Goal: Task Accomplishment & Management: Complete application form

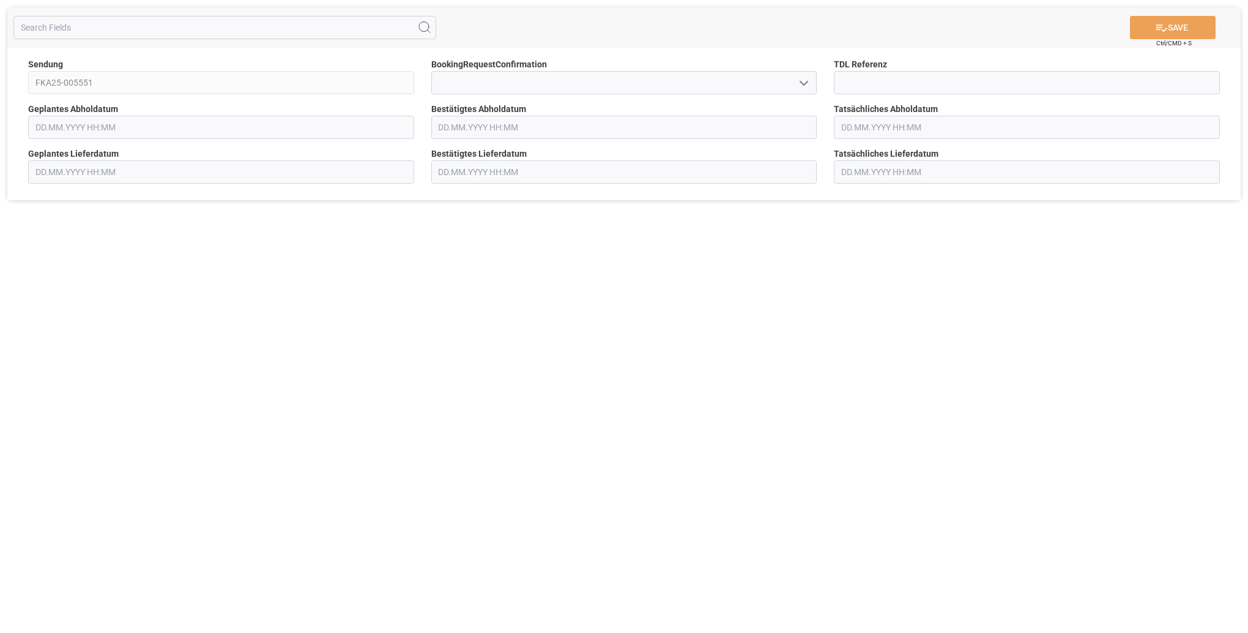
type input "[DATE] 00:00"
click at [456, 84] on input at bounding box center [624, 82] width 386 height 23
click at [808, 82] on polyline "Menü öffnen" at bounding box center [803, 83] width 7 height 4
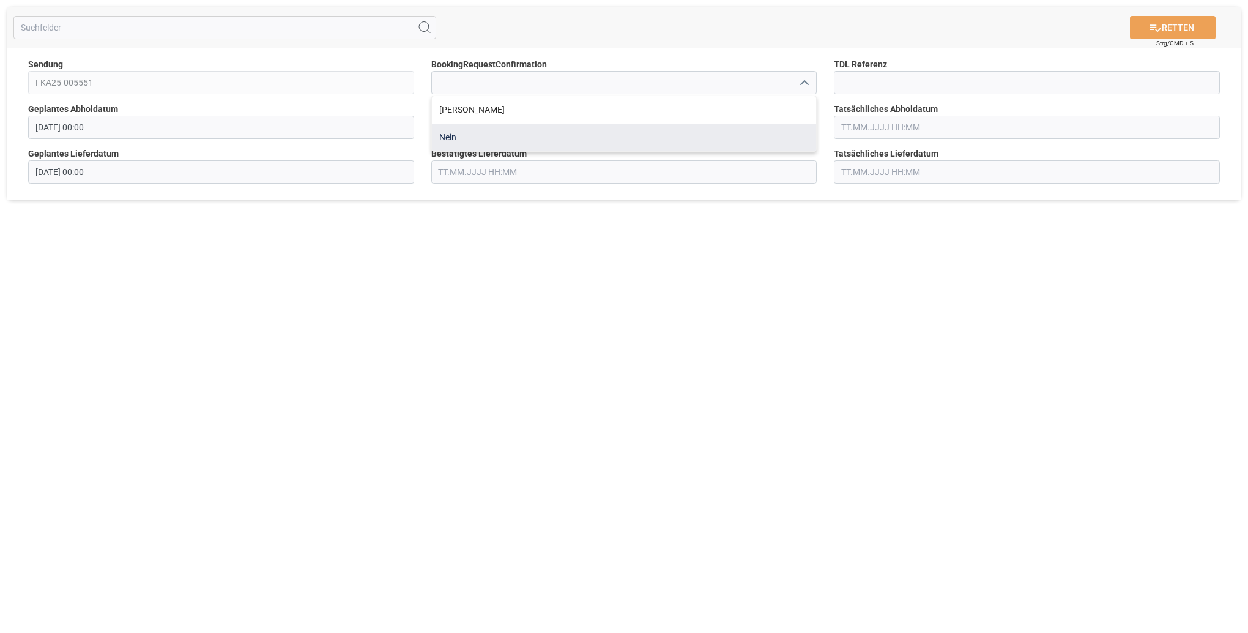
click at [446, 138] on div "Nein" at bounding box center [624, 138] width 385 height 28
type input "No"
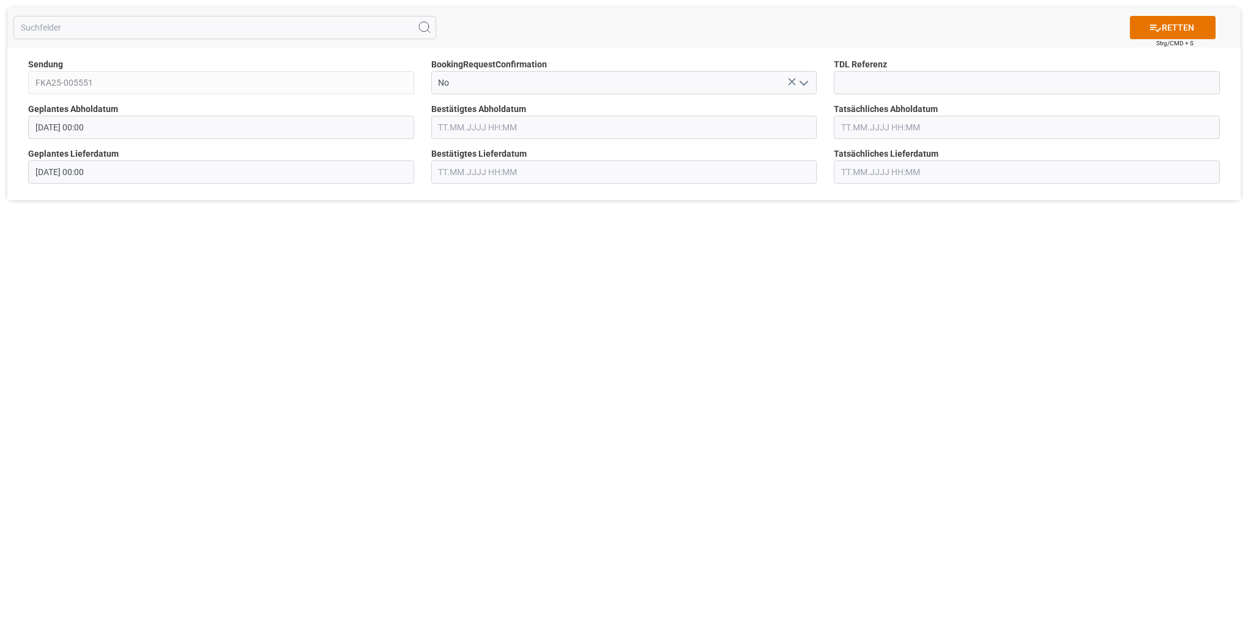
click at [464, 127] on input "text" at bounding box center [624, 127] width 386 height 23
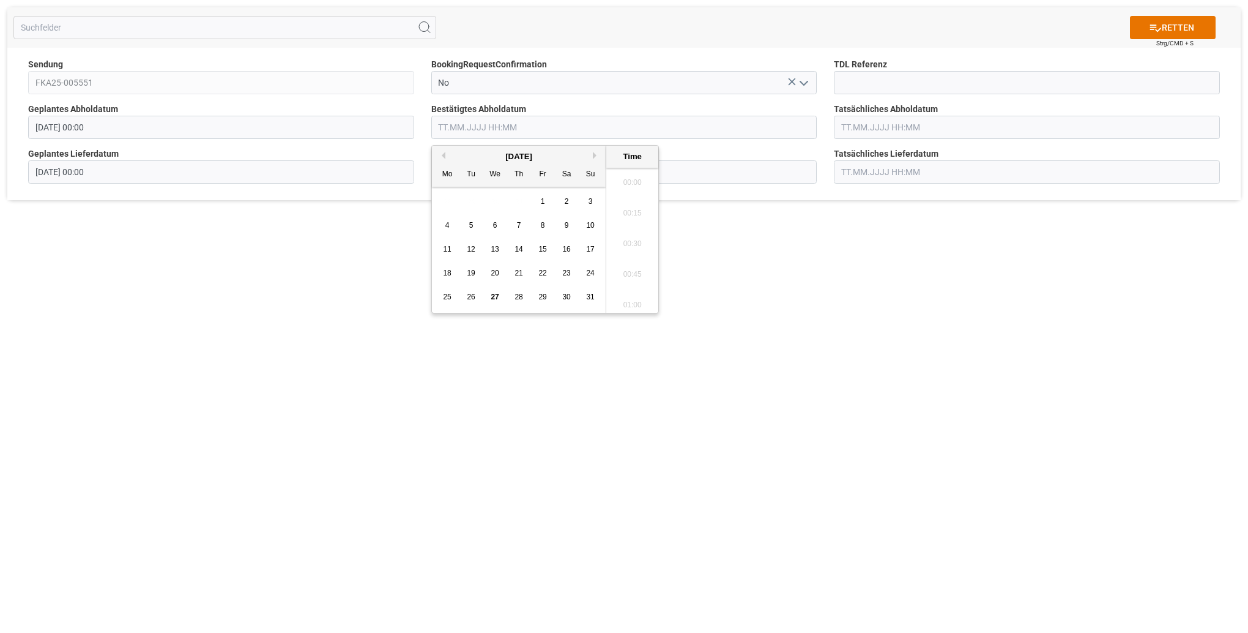
scroll to position [1504, 0]
click at [541, 198] on span "1" at bounding box center [543, 201] width 4 height 9
click at [591, 154] on div "[DATE]" at bounding box center [519, 157] width 174 height 12
click at [591, 153] on div "[DATE]" at bounding box center [519, 157] width 174 height 12
click at [597, 300] on div "31" at bounding box center [590, 297] width 15 height 15
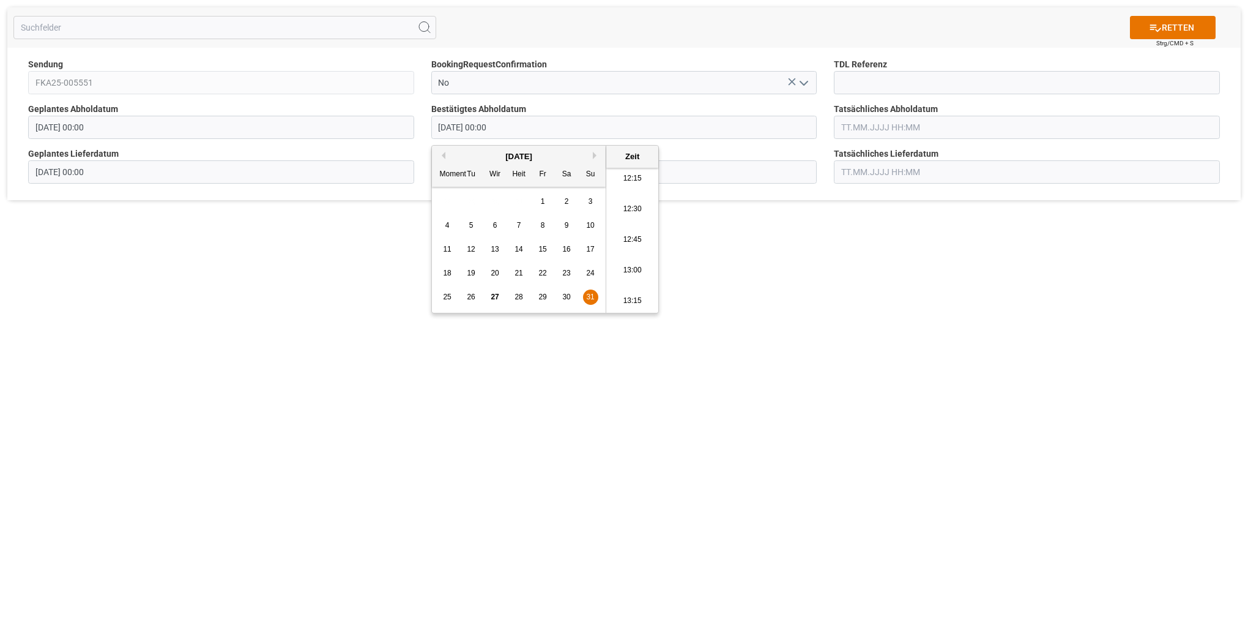
click at [594, 152] on button "Nächster Monat" at bounding box center [596, 155] width 7 height 7
click at [595, 152] on button "Nächster Monat" at bounding box center [596, 155] width 7 height 7
click at [441, 152] on button "Vormonat" at bounding box center [441, 155] width 7 height 7
click at [444, 157] on button "Vormonat" at bounding box center [441, 155] width 7 height 7
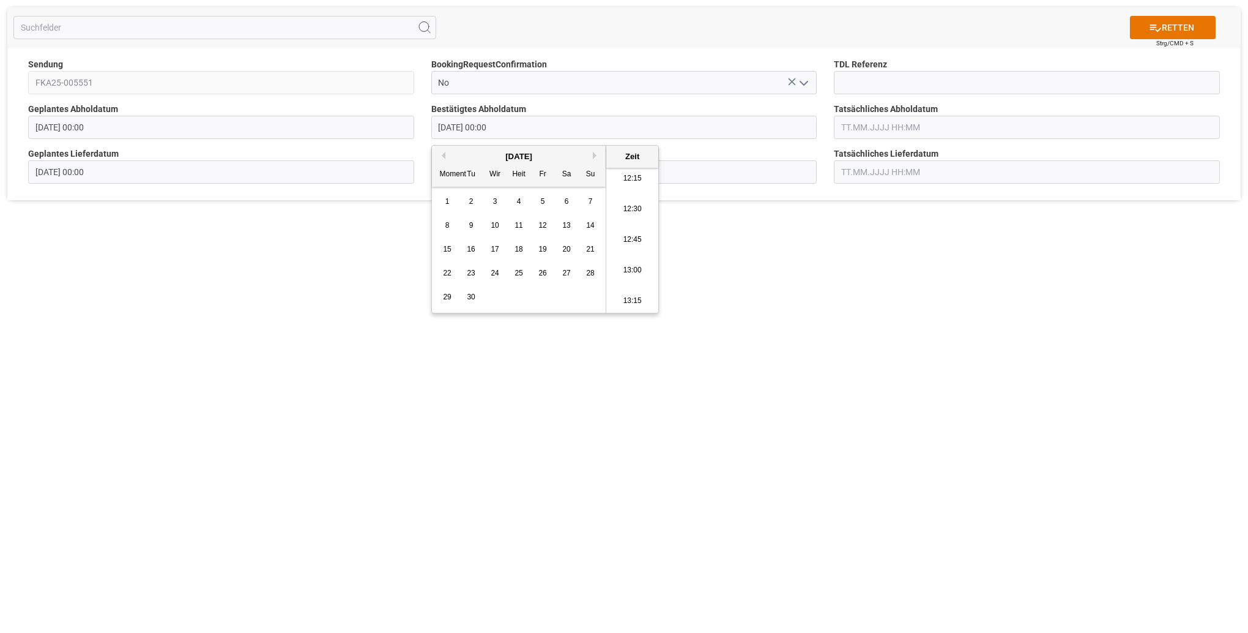
click at [448, 203] on span "1" at bounding box center [448, 201] width 4 height 9
type input "[DATE] 00:00"
click at [751, 278] on div "RETTEN Strg/CMD + S Sendung FKA25-005551 BookingRequestConfirmation No TDL Refe…" at bounding box center [624, 316] width 1248 height 633
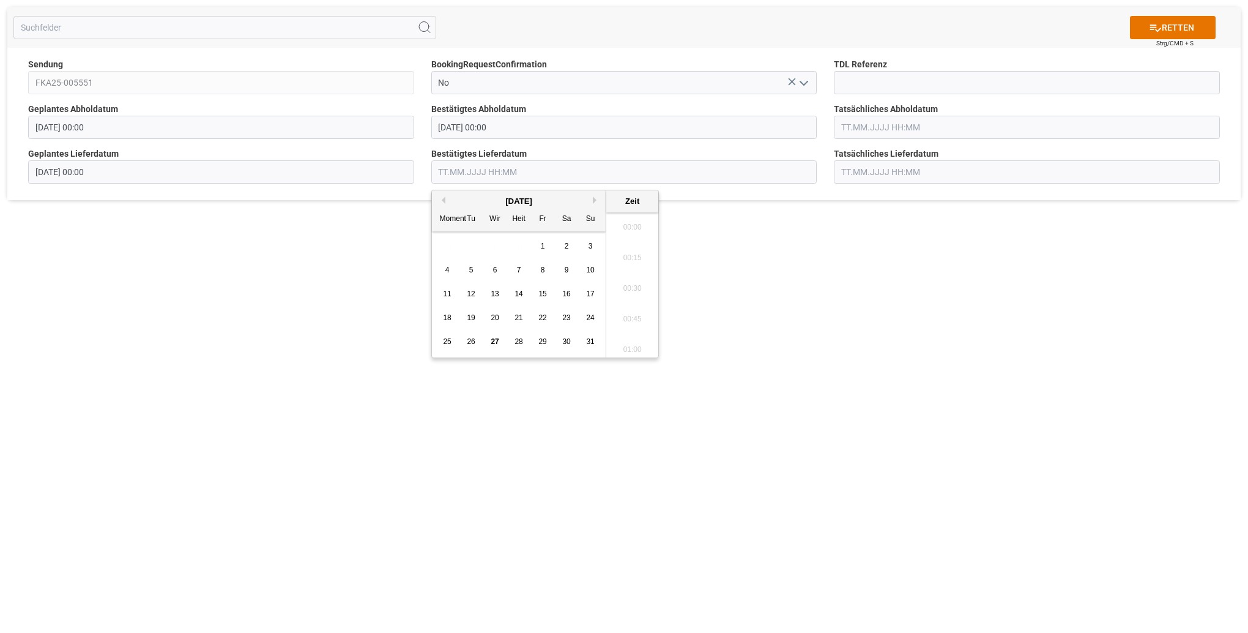
click at [515, 167] on input "text" at bounding box center [624, 171] width 386 height 23
click at [513, 167] on input "text" at bounding box center [624, 171] width 386 height 23
click at [873, 339] on div "RETTEN Strg/CMD + S Sendung FKA25-005551 BookingRequestConfirmation No TDL Refe…" at bounding box center [624, 316] width 1248 height 633
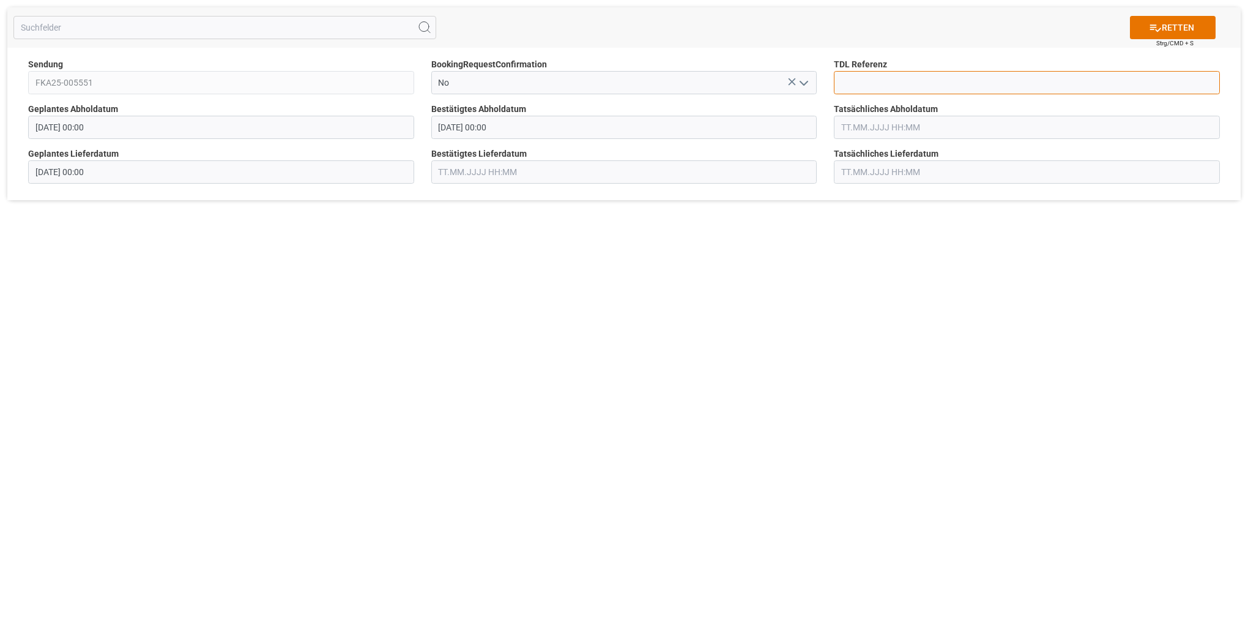
click at [881, 79] on input at bounding box center [1027, 82] width 386 height 23
click at [888, 131] on input "text" at bounding box center [1027, 127] width 386 height 23
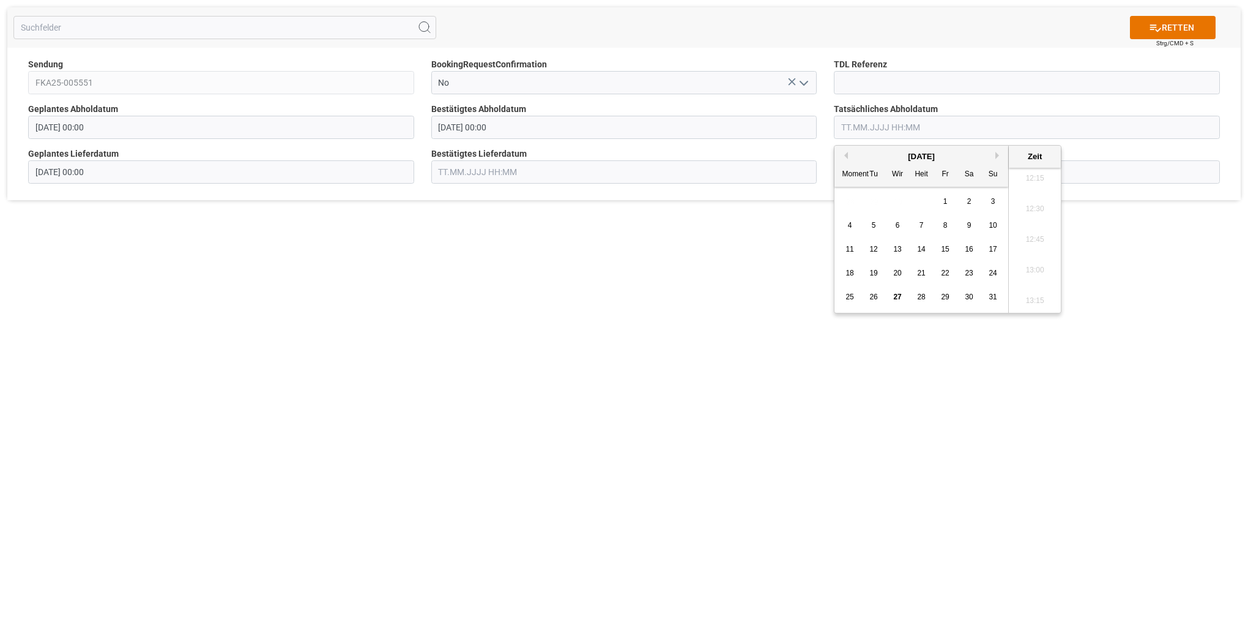
click at [632, 393] on div "RETTEN Strg/CMD + S Sendung FKA25-005551 BookingRequestConfirmation No TDL Refe…" at bounding box center [624, 316] width 1248 height 633
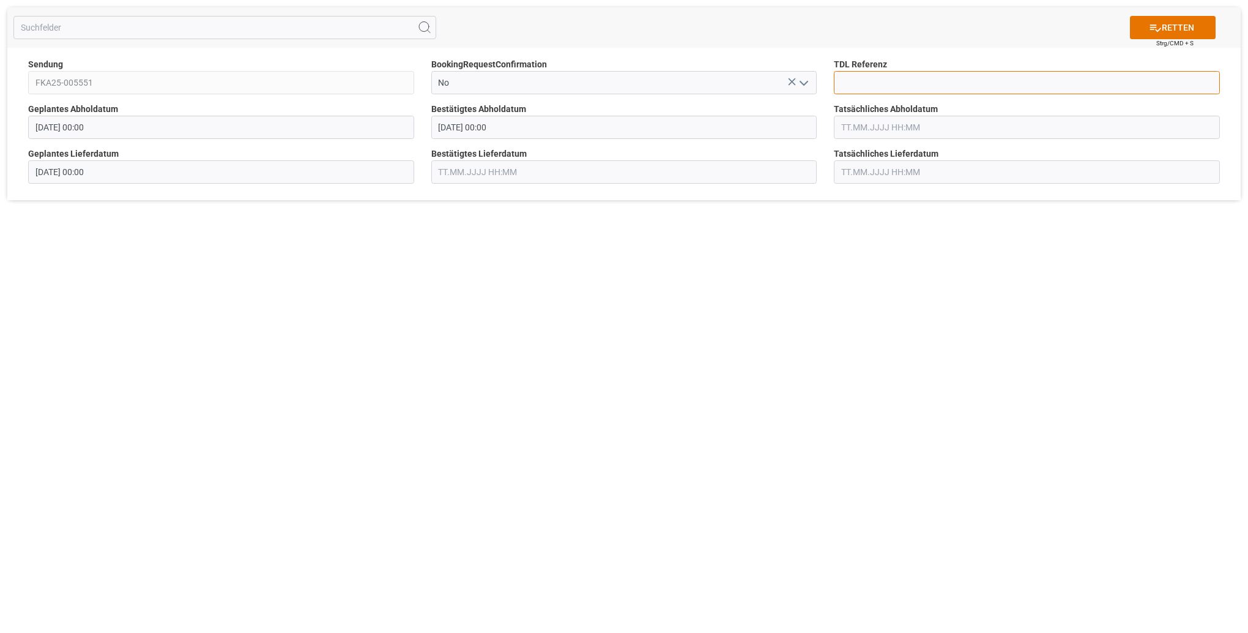
click at [866, 78] on input at bounding box center [1027, 82] width 386 height 23
click at [70, 31] on input "text" at bounding box center [224, 27] width 423 height 23
click at [1179, 37] on button "RETTEN" at bounding box center [1173, 27] width 86 height 23
